Goal: Find specific page/section: Find specific page/section

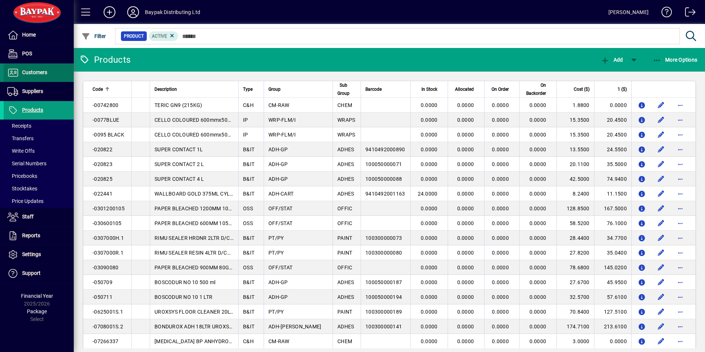
click at [37, 76] on span "Customers" at bounding box center [25, 72] width 43 height 9
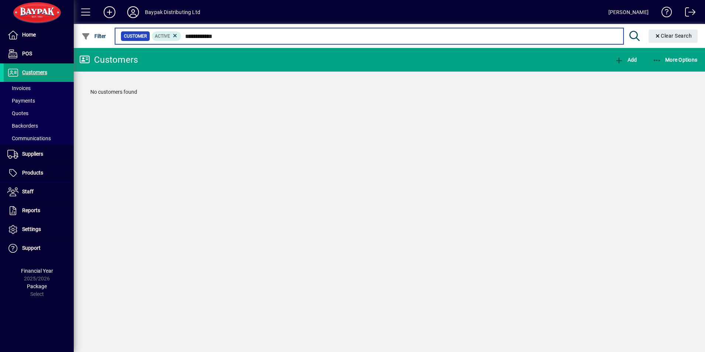
type input "**********"
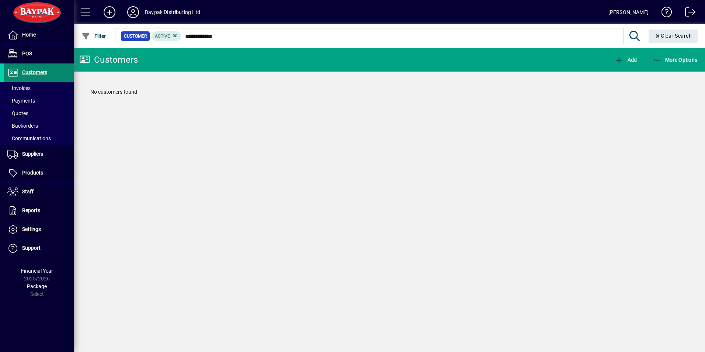
click at [34, 71] on span "Customers" at bounding box center [34, 72] width 25 height 6
